Goal: Task Accomplishment & Management: Manage account settings

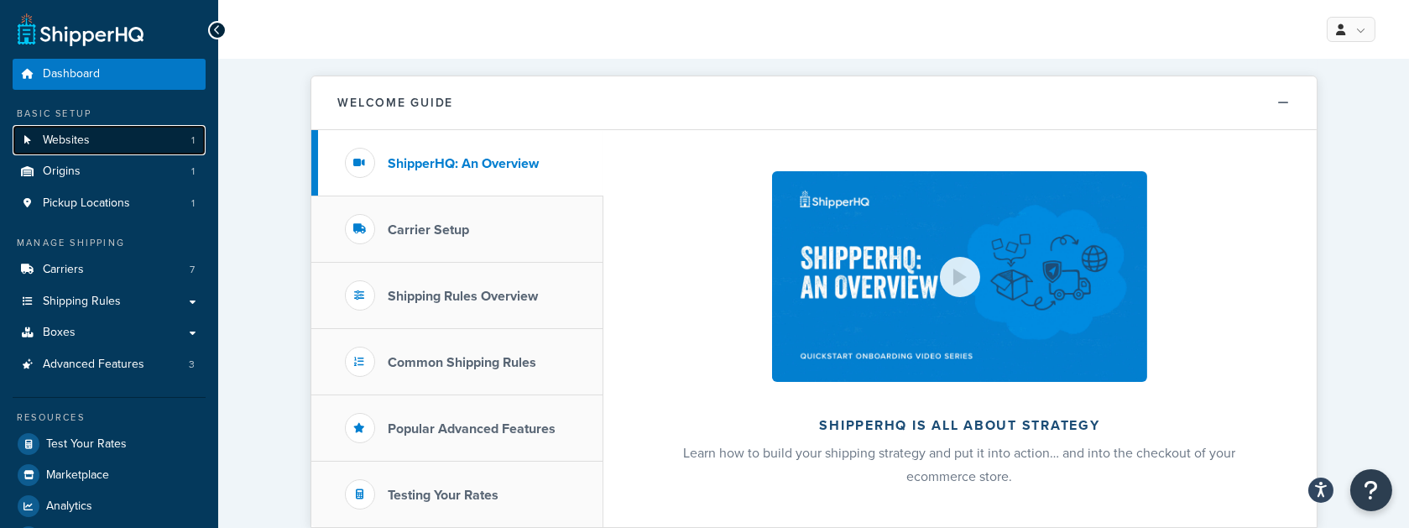
click at [103, 138] on link "Websites 1" at bounding box center [109, 140] width 193 height 31
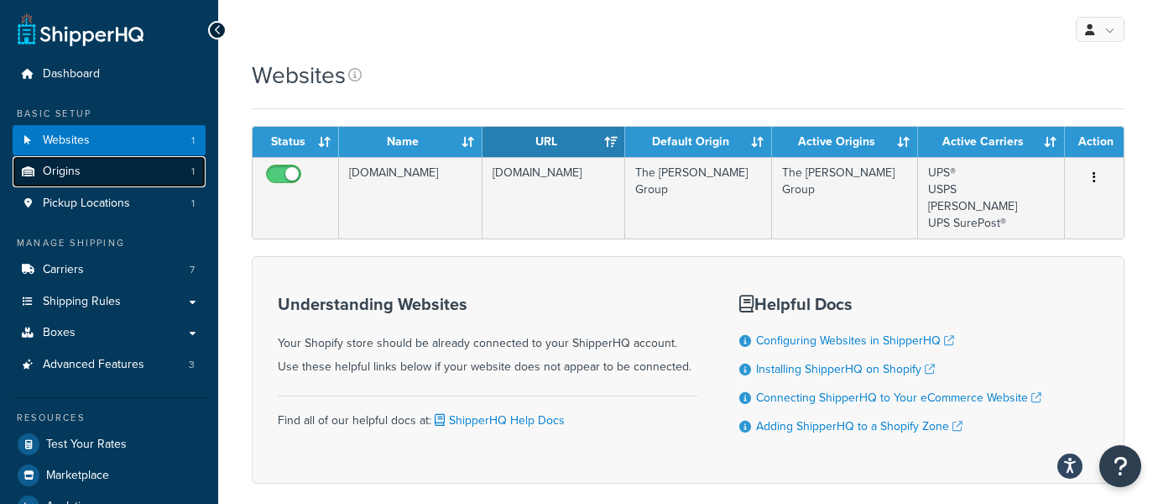
click at [137, 175] on link "Origins 1" at bounding box center [109, 171] width 193 height 31
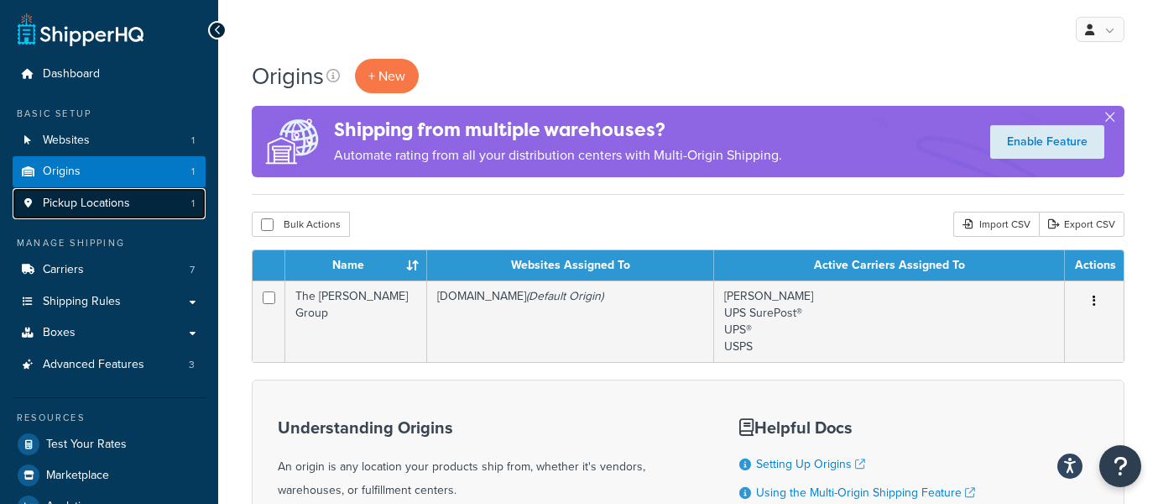
click at [122, 206] on span "Pickup Locations" at bounding box center [86, 203] width 87 height 14
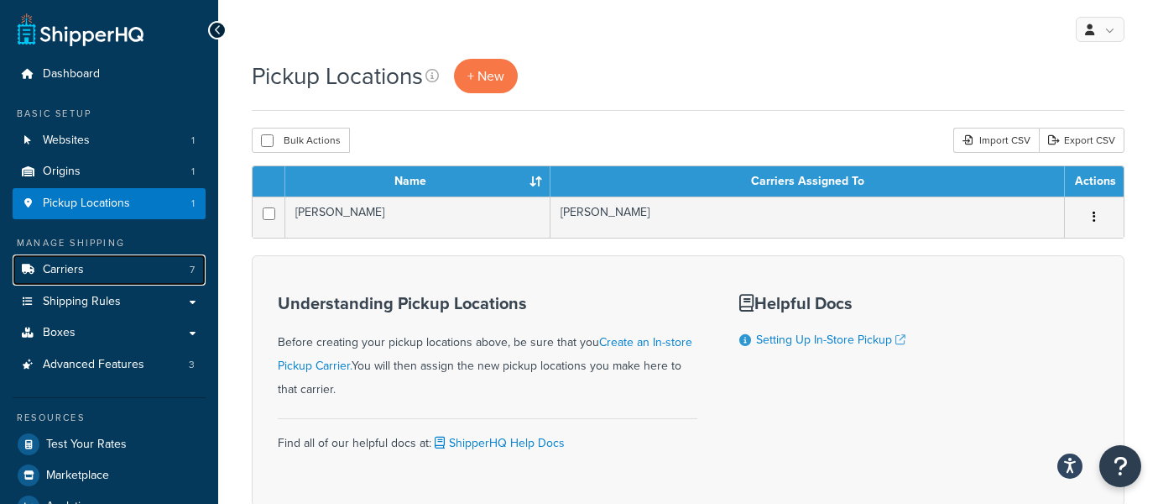
drag, startPoint x: 169, startPoint y: 263, endPoint x: 378, endPoint y: 264, distance: 209.0
click at [170, 262] on link "Carriers 7" at bounding box center [109, 269] width 193 height 31
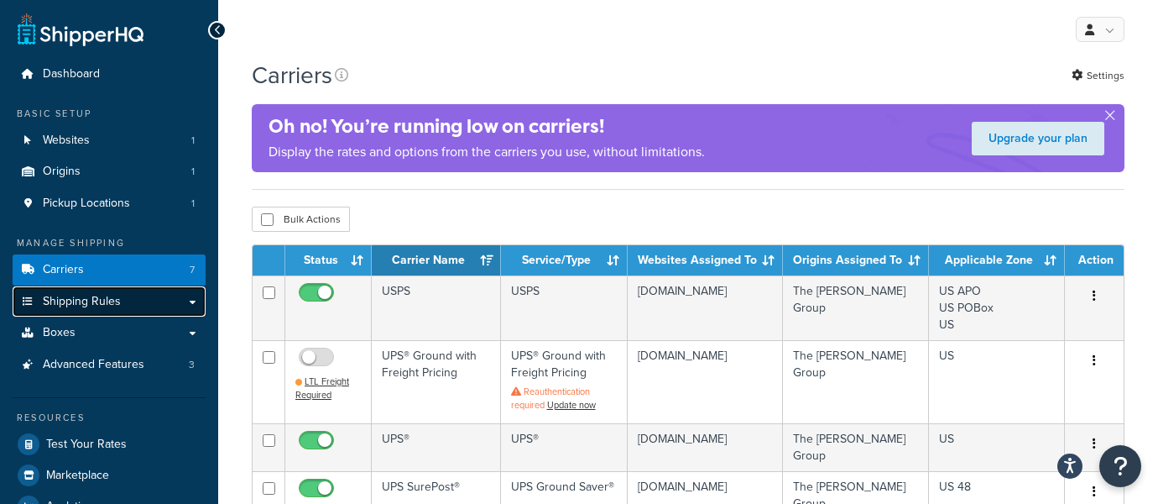
drag, startPoint x: 112, startPoint y: 303, endPoint x: 121, endPoint y: 303, distance: 9.2
click at [112, 303] on span "Shipping Rules" at bounding box center [82, 302] width 78 height 14
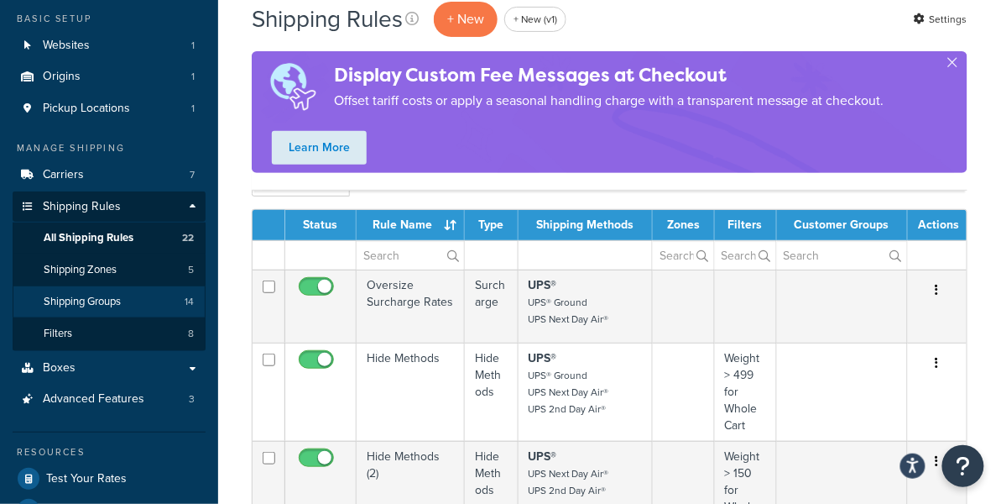
scroll to position [97, 0]
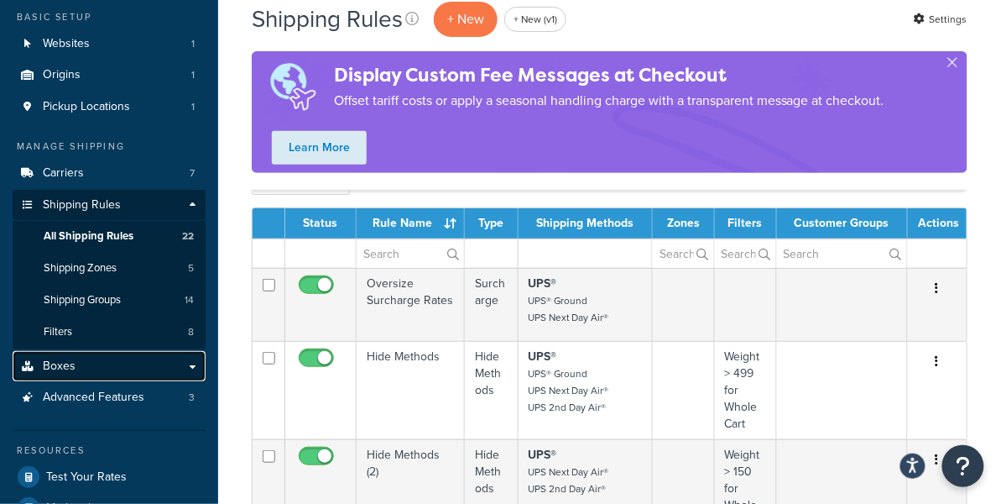
drag, startPoint x: 143, startPoint y: 361, endPoint x: 165, endPoint y: 362, distance: 22.7
click at [143, 361] on link "Boxes" at bounding box center [109, 366] width 193 height 31
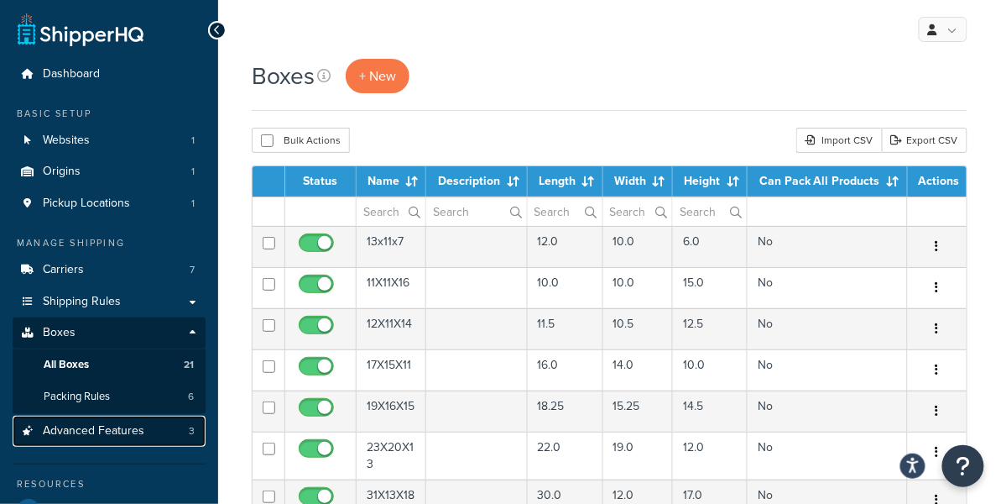
click at [85, 429] on span "Advanced Features" at bounding box center [94, 431] width 102 height 14
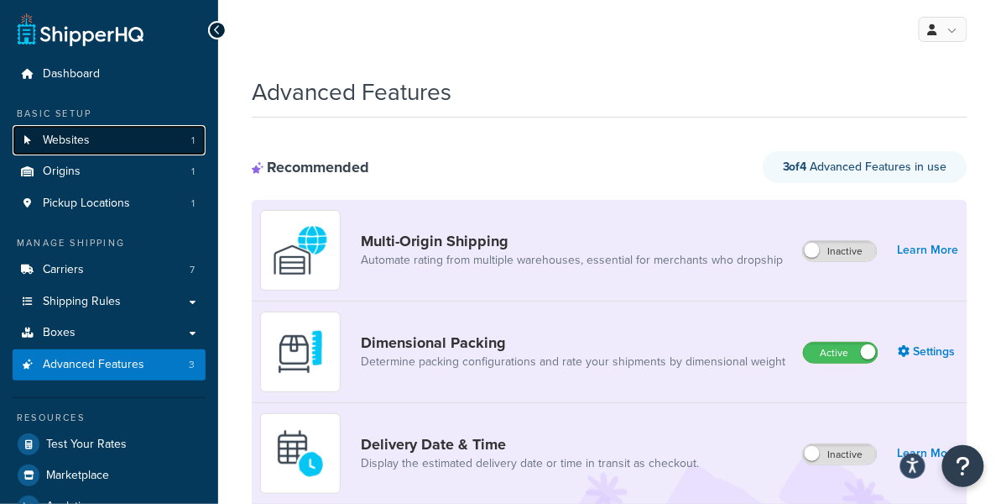
click at [98, 151] on link "Websites 1" at bounding box center [109, 140] width 193 height 31
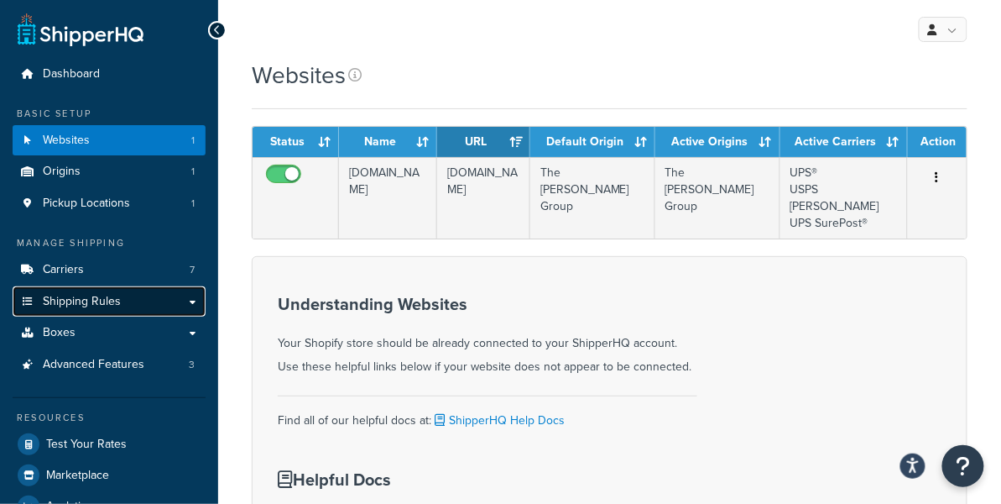
click at [171, 301] on link "Shipping Rules" at bounding box center [109, 301] width 193 height 31
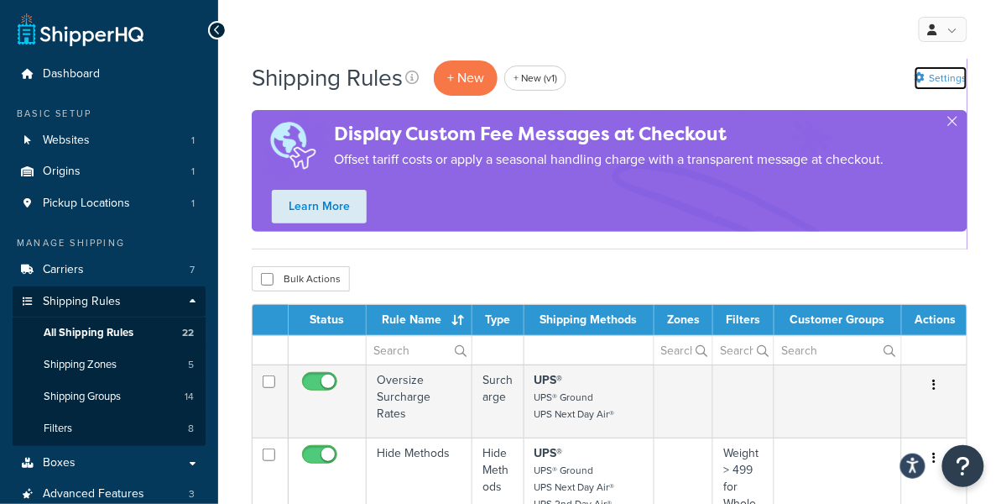
click at [943, 78] on link "Settings" at bounding box center [941, 77] width 53 height 23
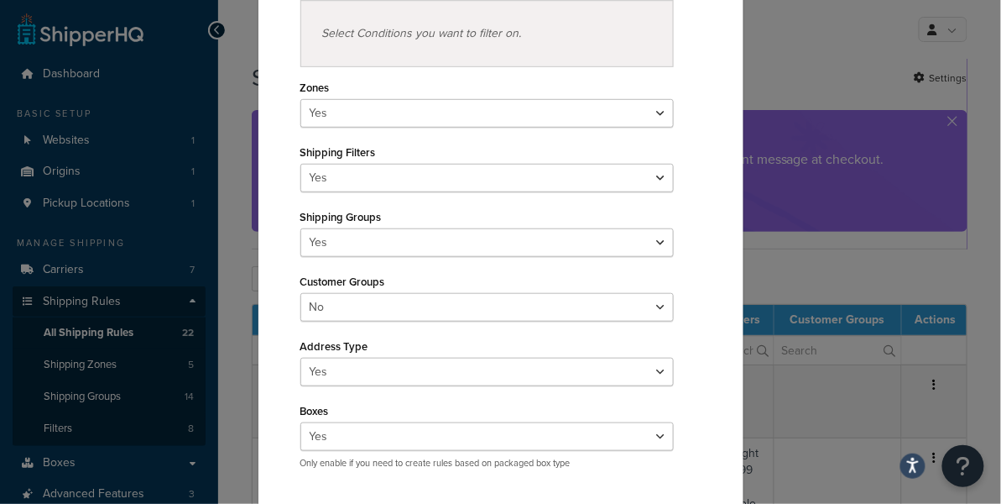
scroll to position [220, 0]
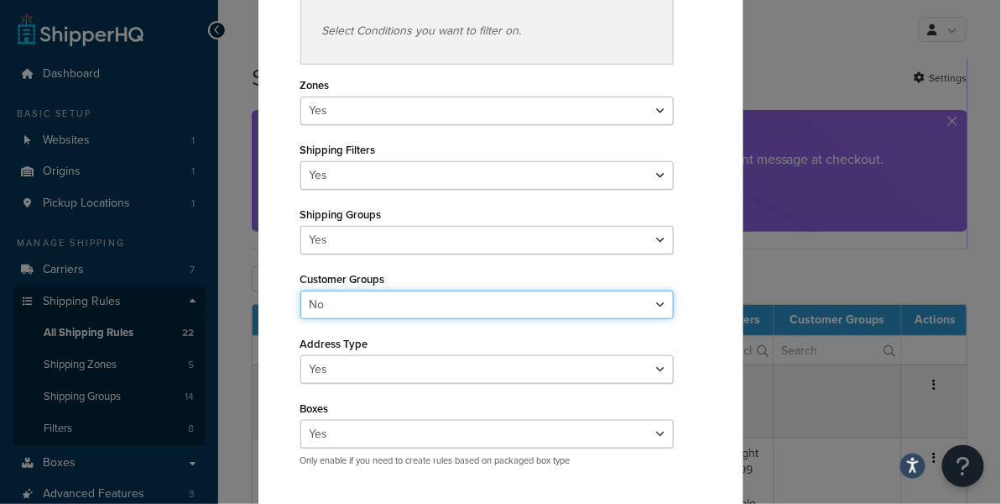
click at [430, 300] on select "Yes No" at bounding box center [487, 304] width 374 height 29
select select "true"
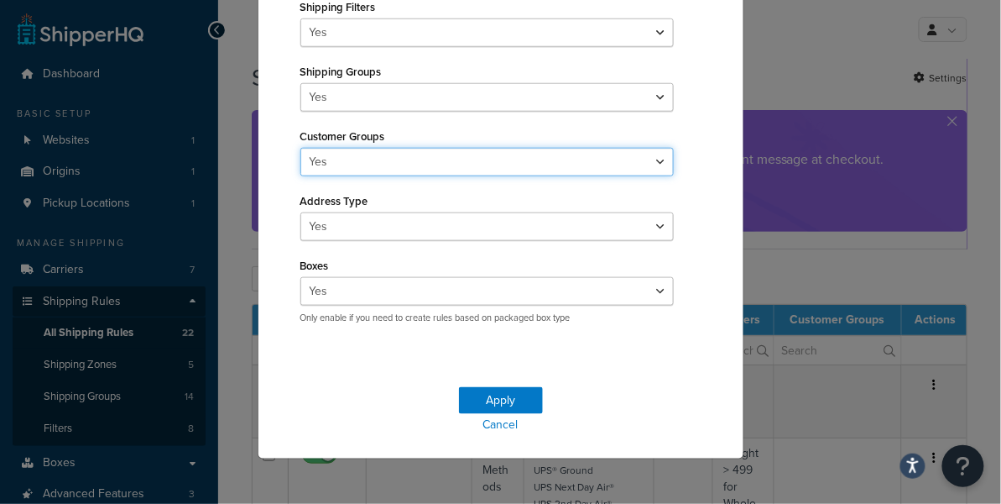
scroll to position [368, 0]
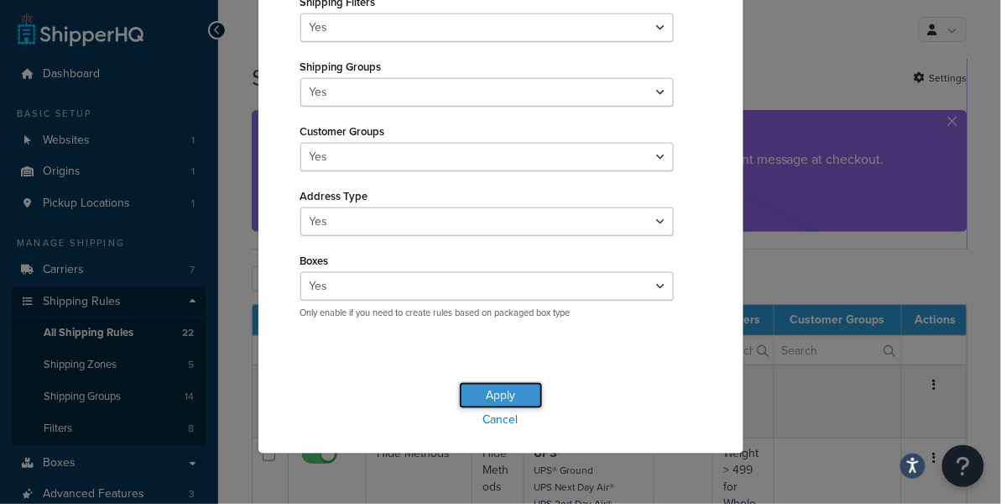
click at [516, 393] on button "Apply" at bounding box center [501, 395] width 84 height 27
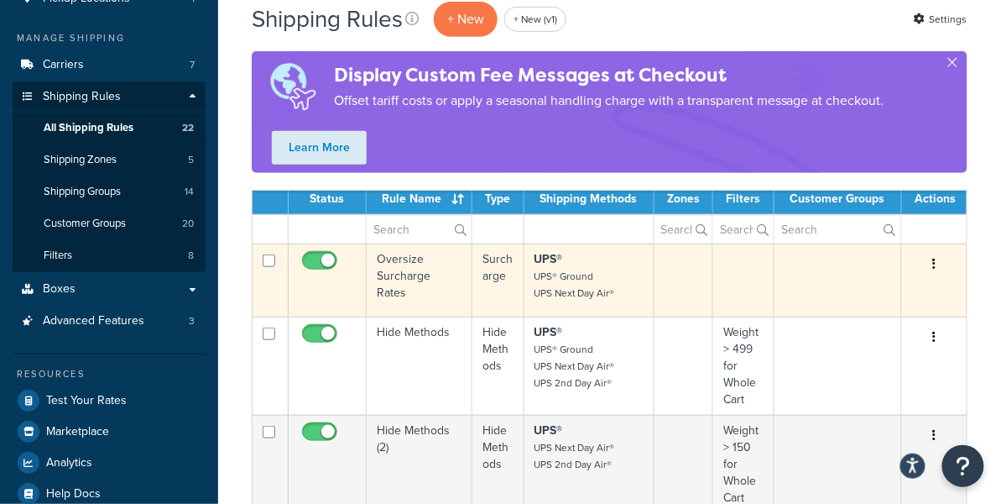
scroll to position [206, 0]
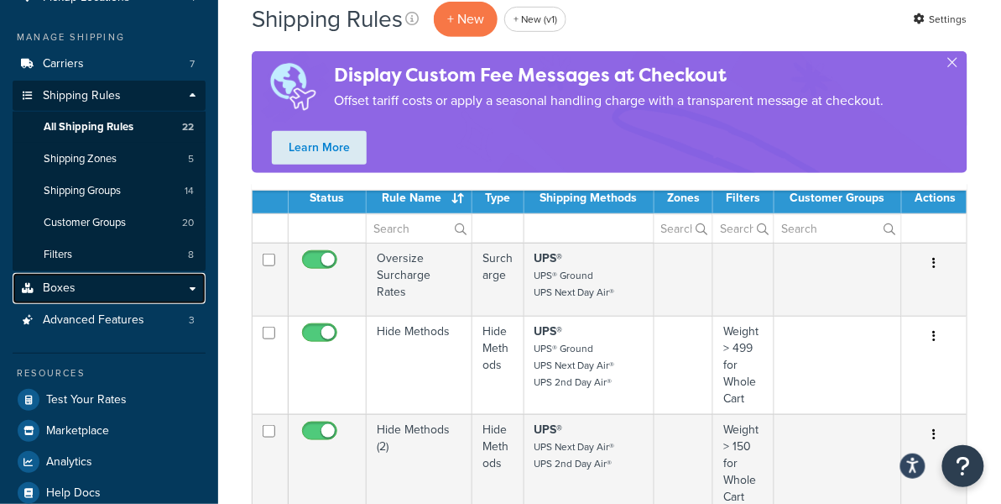
click at [75, 282] on link "Boxes" at bounding box center [109, 288] width 193 height 31
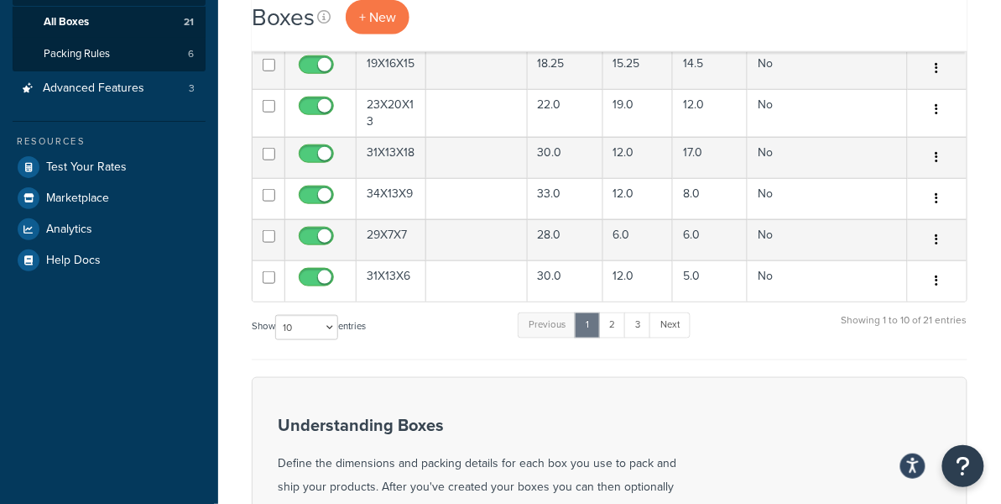
scroll to position [439, 0]
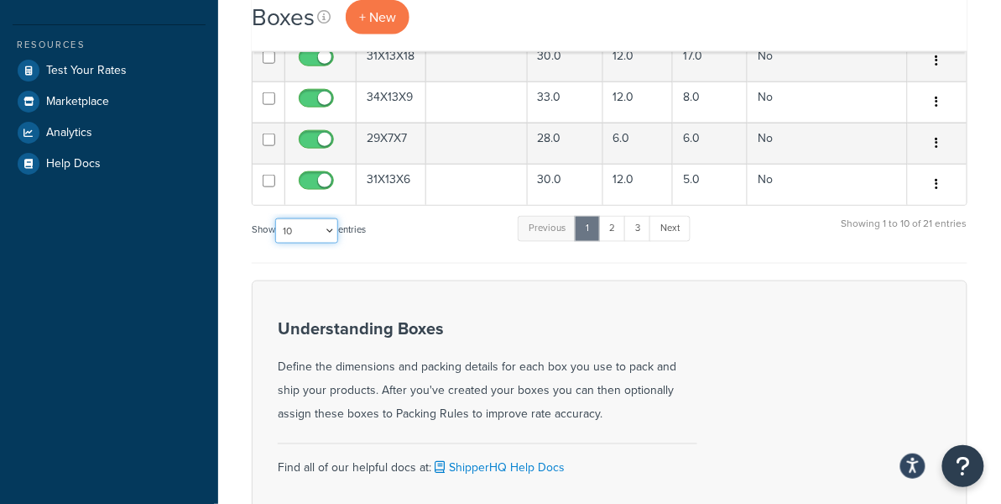
click at [294, 231] on select "10 15 25 50 100 1000" at bounding box center [306, 230] width 63 height 25
select select "100"
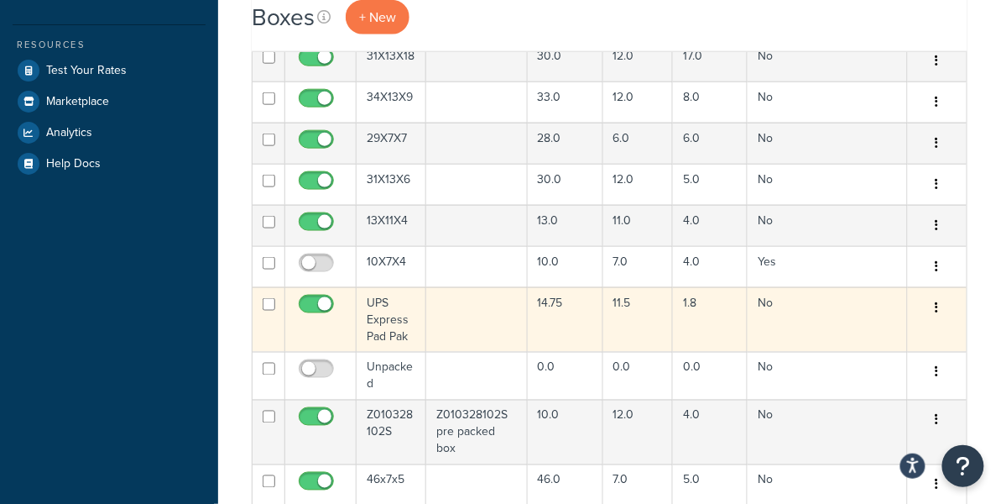
scroll to position [17, 0]
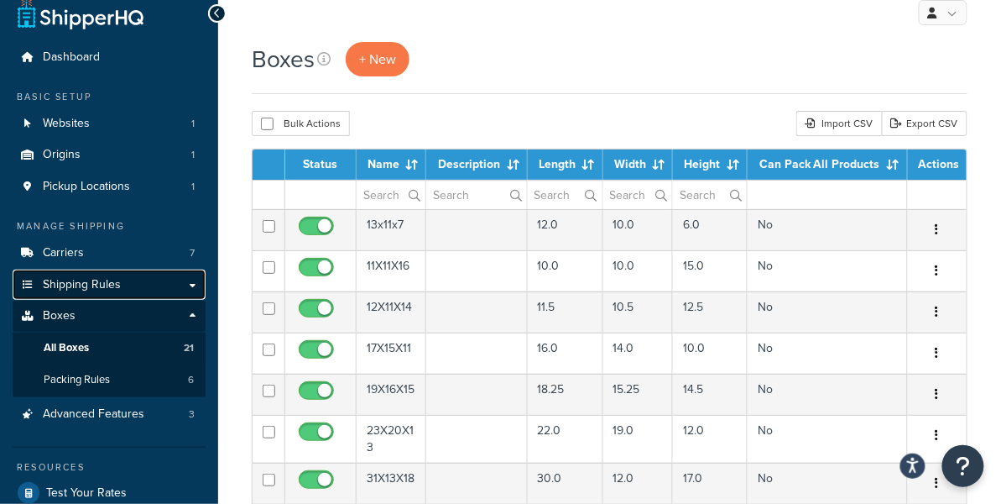
click at [126, 286] on link "Shipping Rules" at bounding box center [109, 284] width 193 height 31
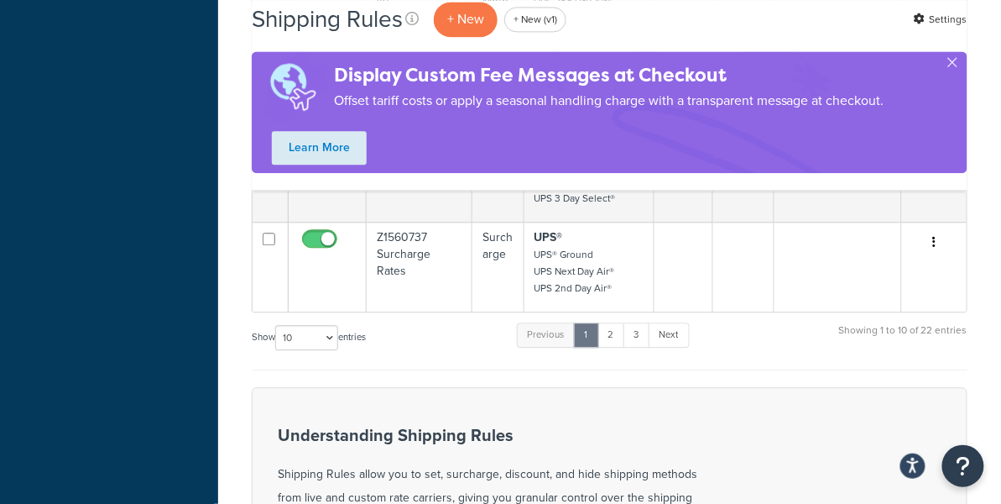
scroll to position [877, 0]
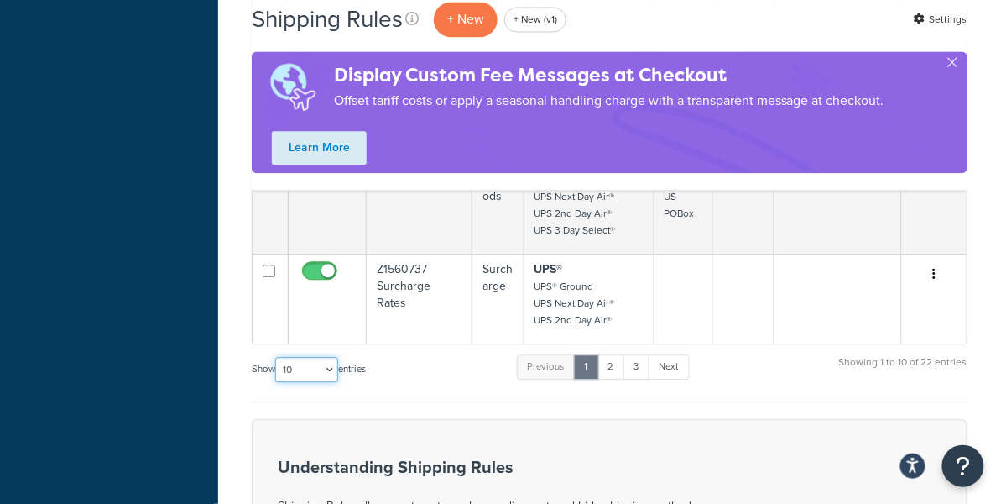
click at [322, 366] on select "10 15 25 50 100 1000" at bounding box center [306, 369] width 63 height 25
select select "50"
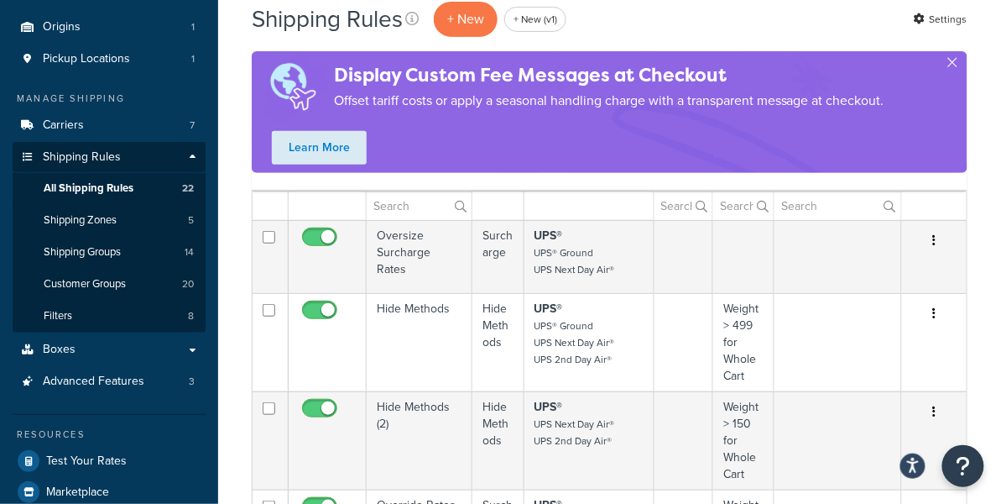
scroll to position [504, 0]
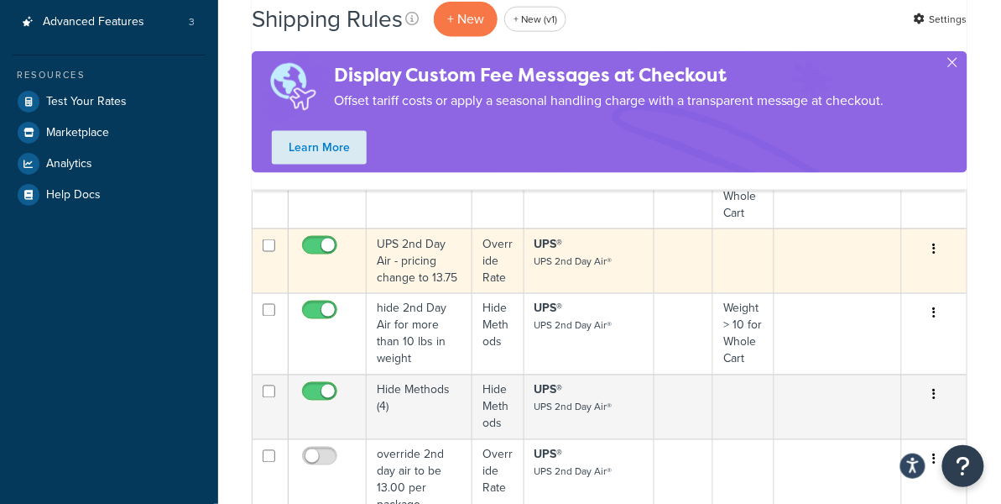
click at [435, 266] on td "UPS 2nd Day Air - pricing change to 13.75" at bounding box center [419, 260] width 105 height 65
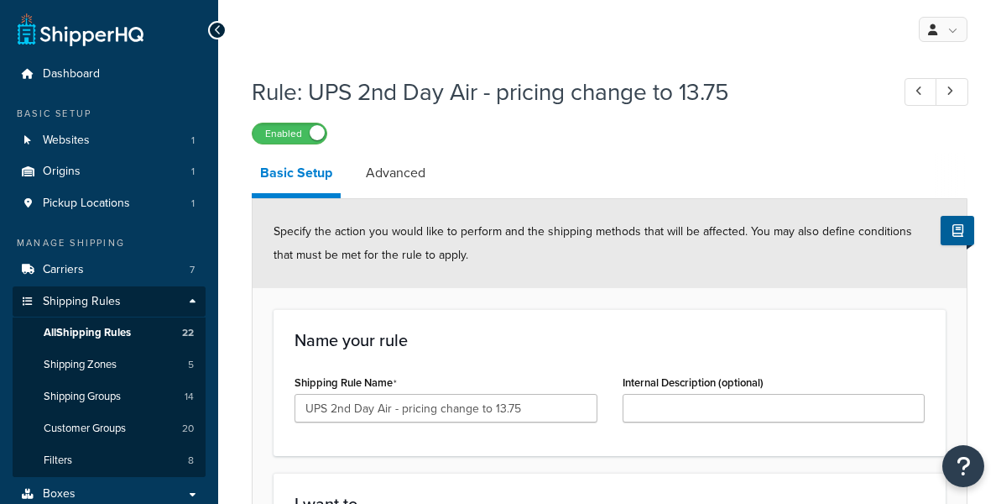
select select "OVERRIDE"
click at [414, 175] on link "Advanced" at bounding box center [395, 173] width 76 height 40
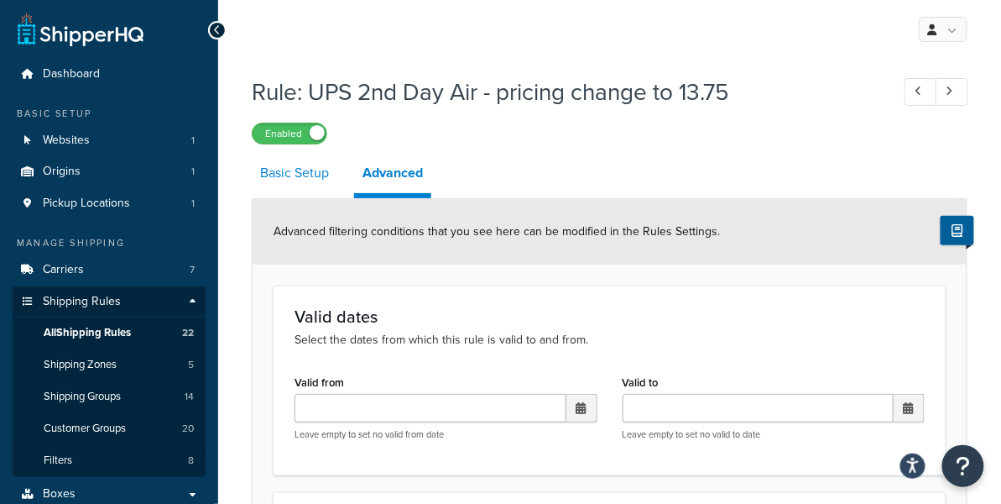
click at [264, 174] on link "Basic Setup" at bounding box center [295, 173] width 86 height 40
select select "OVERRIDE"
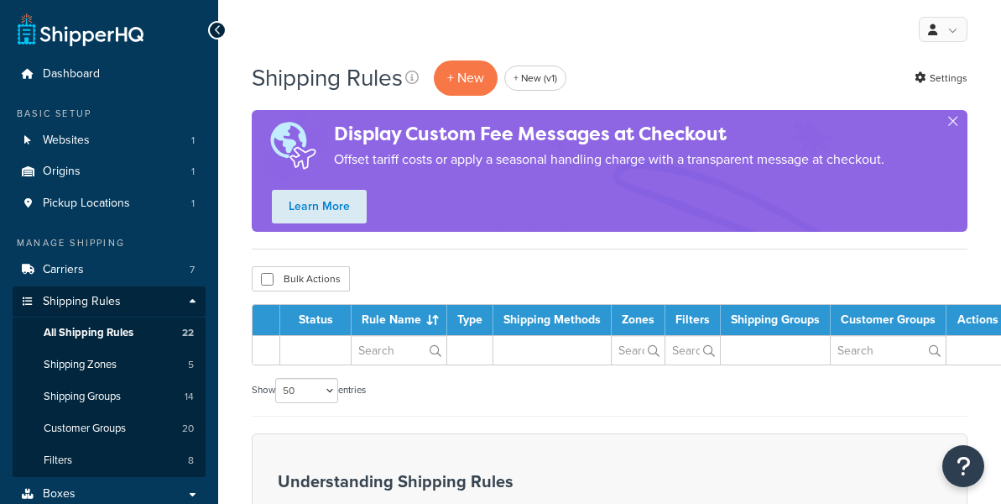
select select "50"
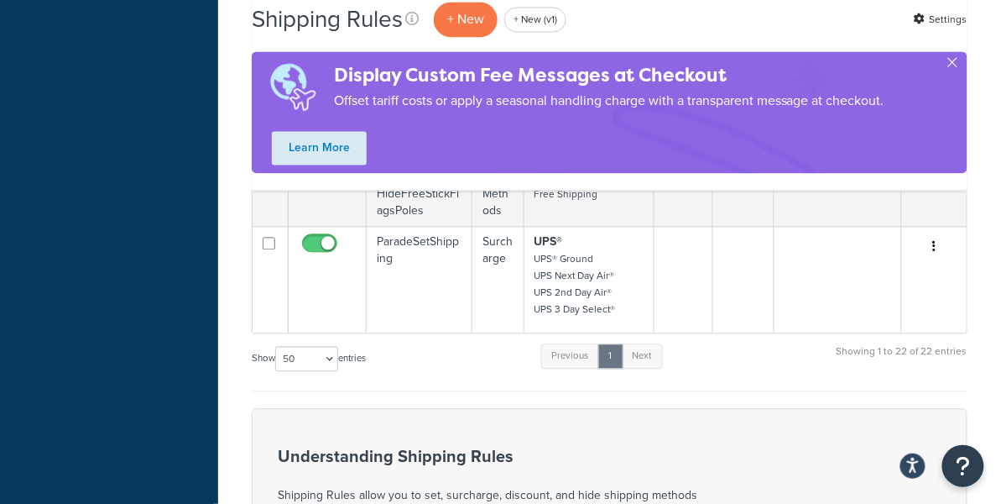
scroll to position [730, 0]
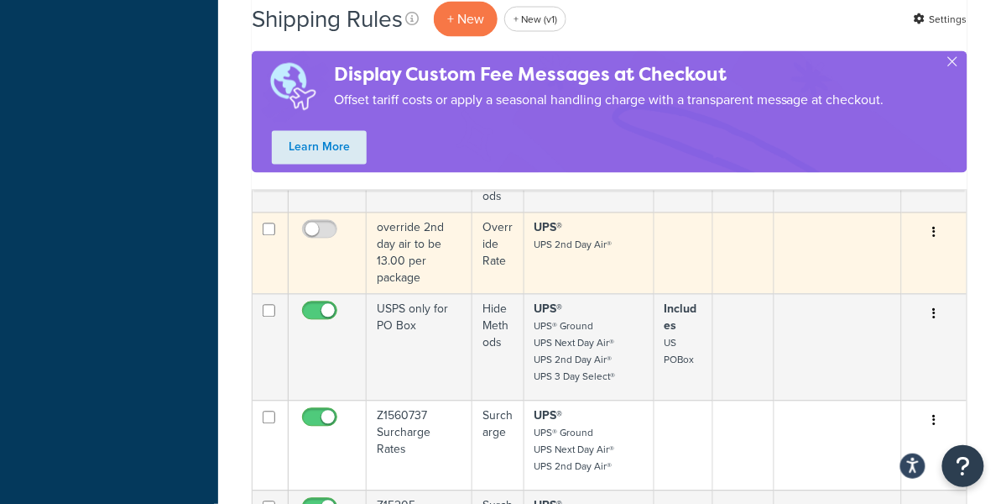
click at [472, 264] on td "Override Rate" at bounding box center [498, 252] width 52 height 81
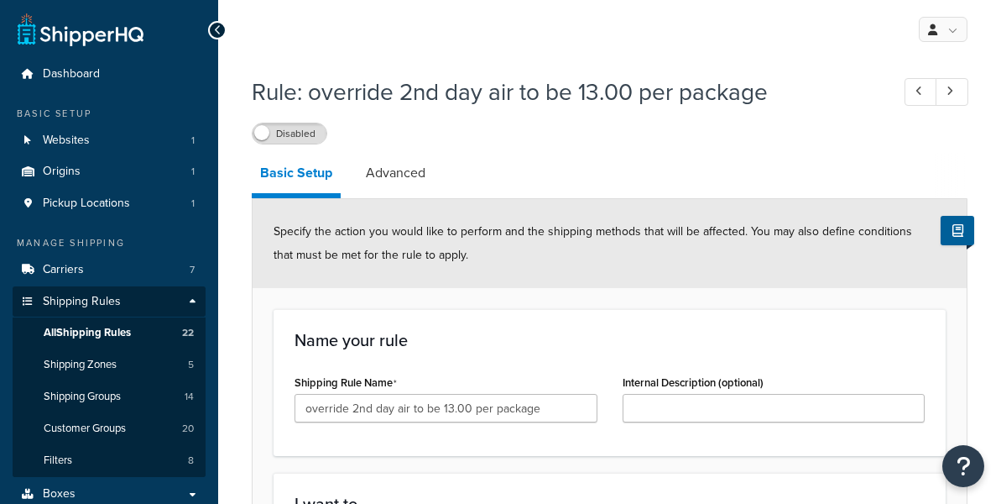
select select "OVERRIDE"
select select "BOX"
drag, startPoint x: 384, startPoint y: 168, endPoint x: 437, endPoint y: 172, distance: 53.9
click at [384, 168] on link "Advanced" at bounding box center [395, 173] width 76 height 40
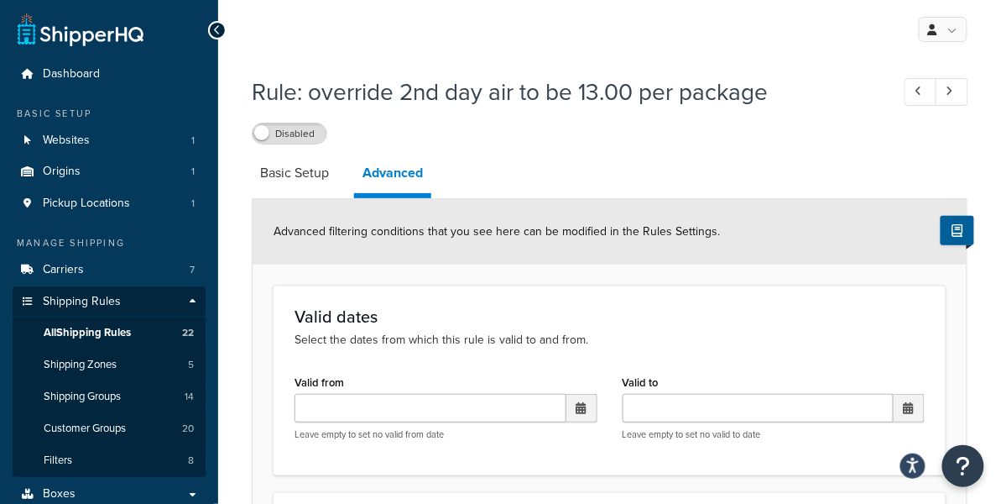
scroll to position [358, 0]
